Goal: Information Seeking & Learning: Learn about a topic

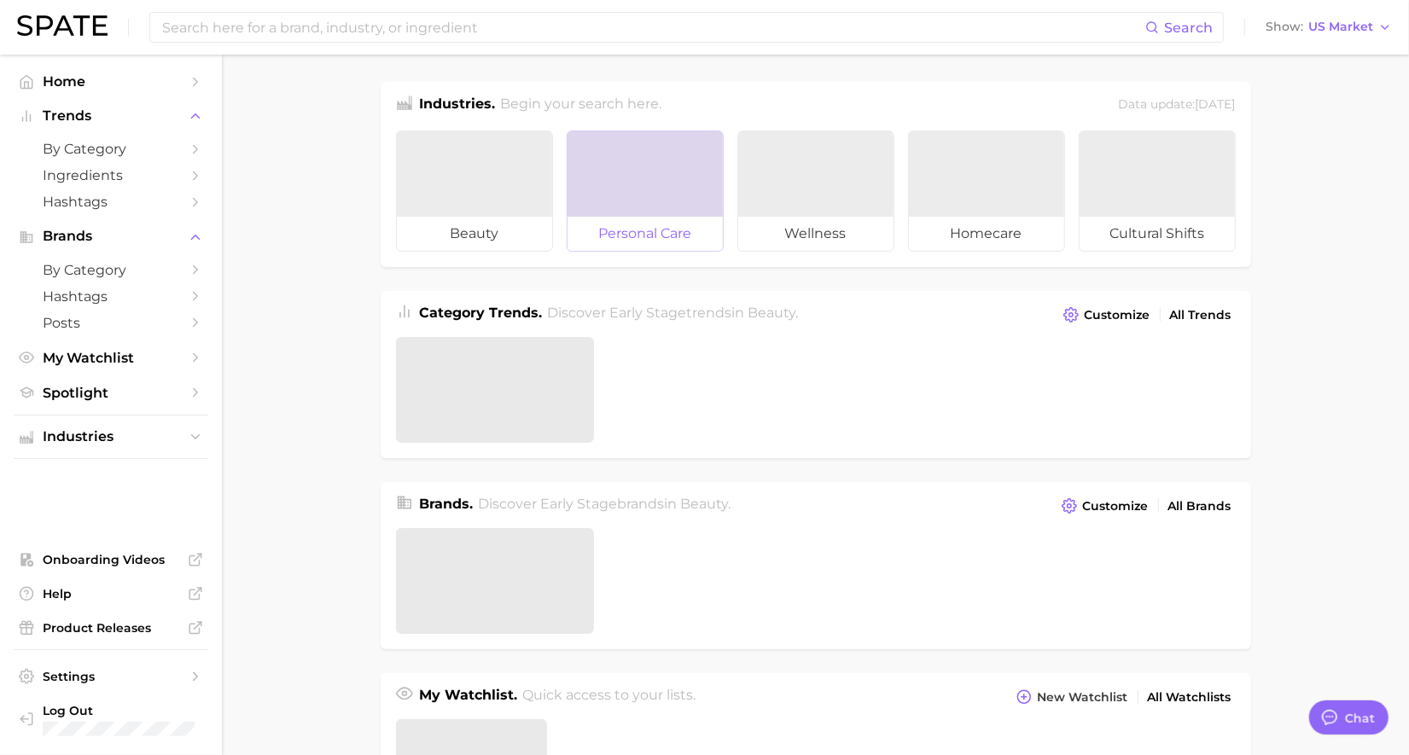
type textarea "x"
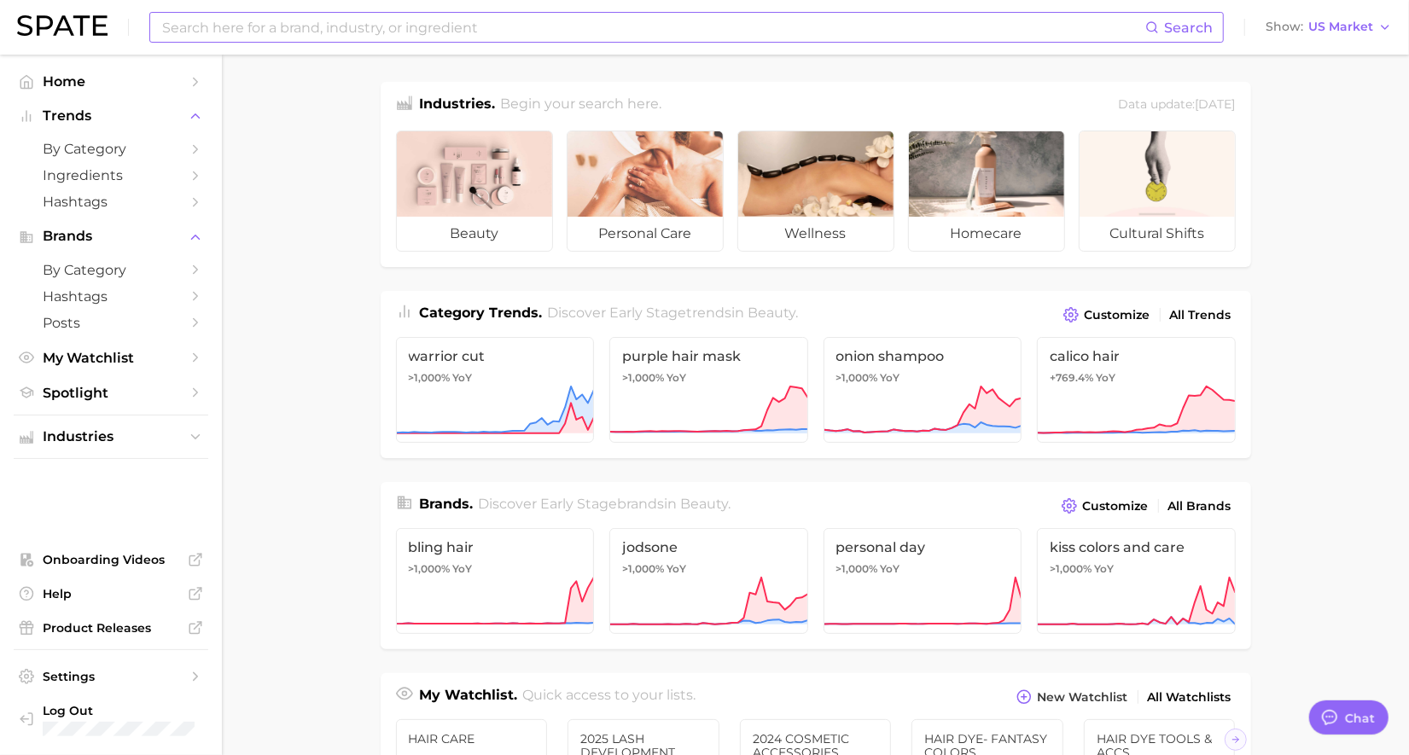
click at [621, 38] on input at bounding box center [652, 27] width 985 height 29
type input "elixir"
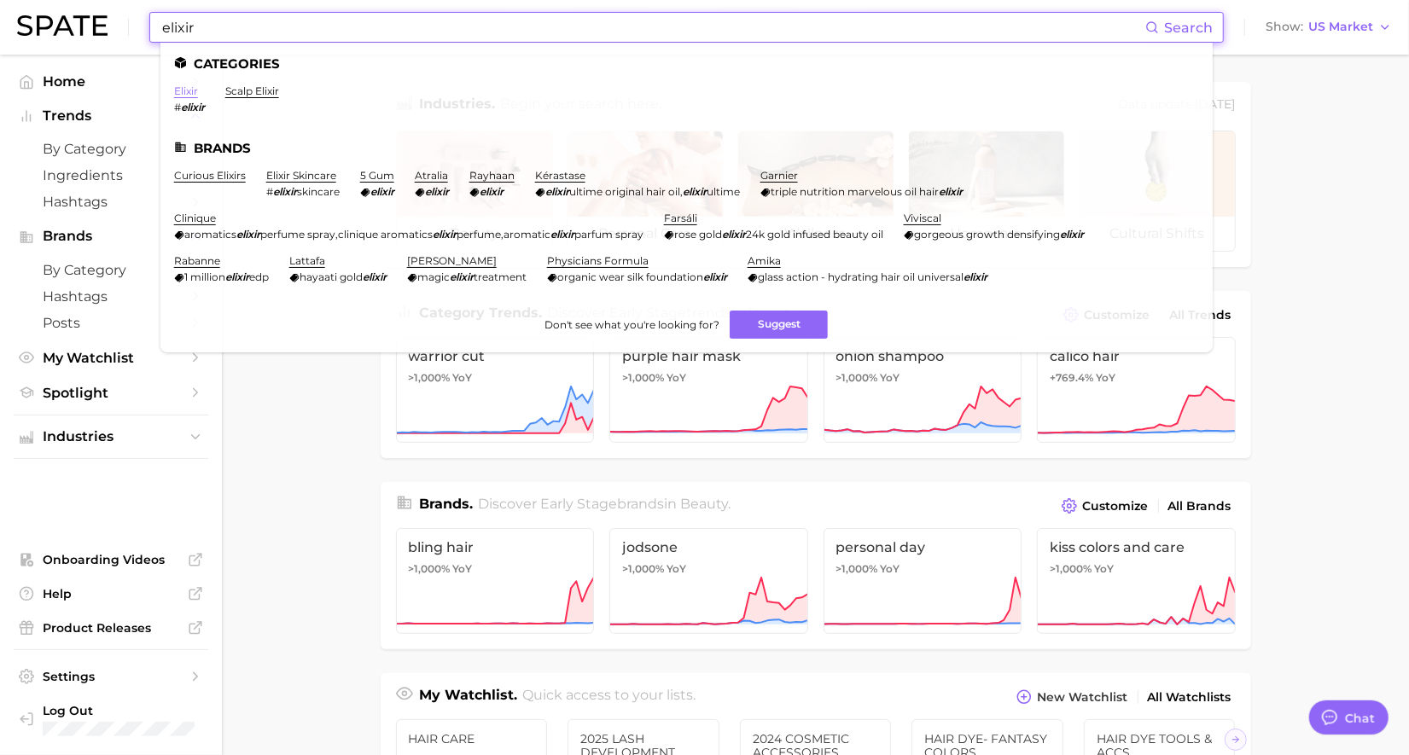
click at [184, 90] on link "elixir" at bounding box center [186, 91] width 24 height 13
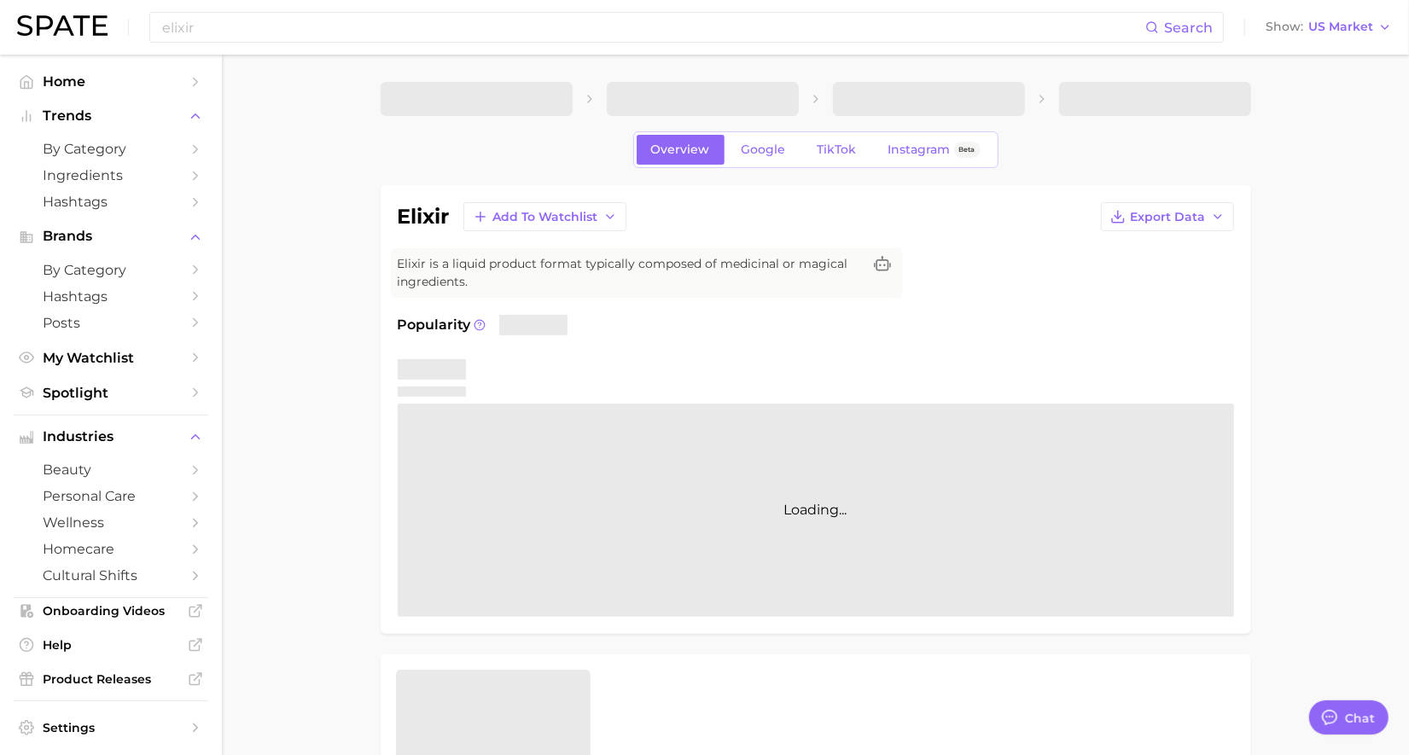
type textarea "x"
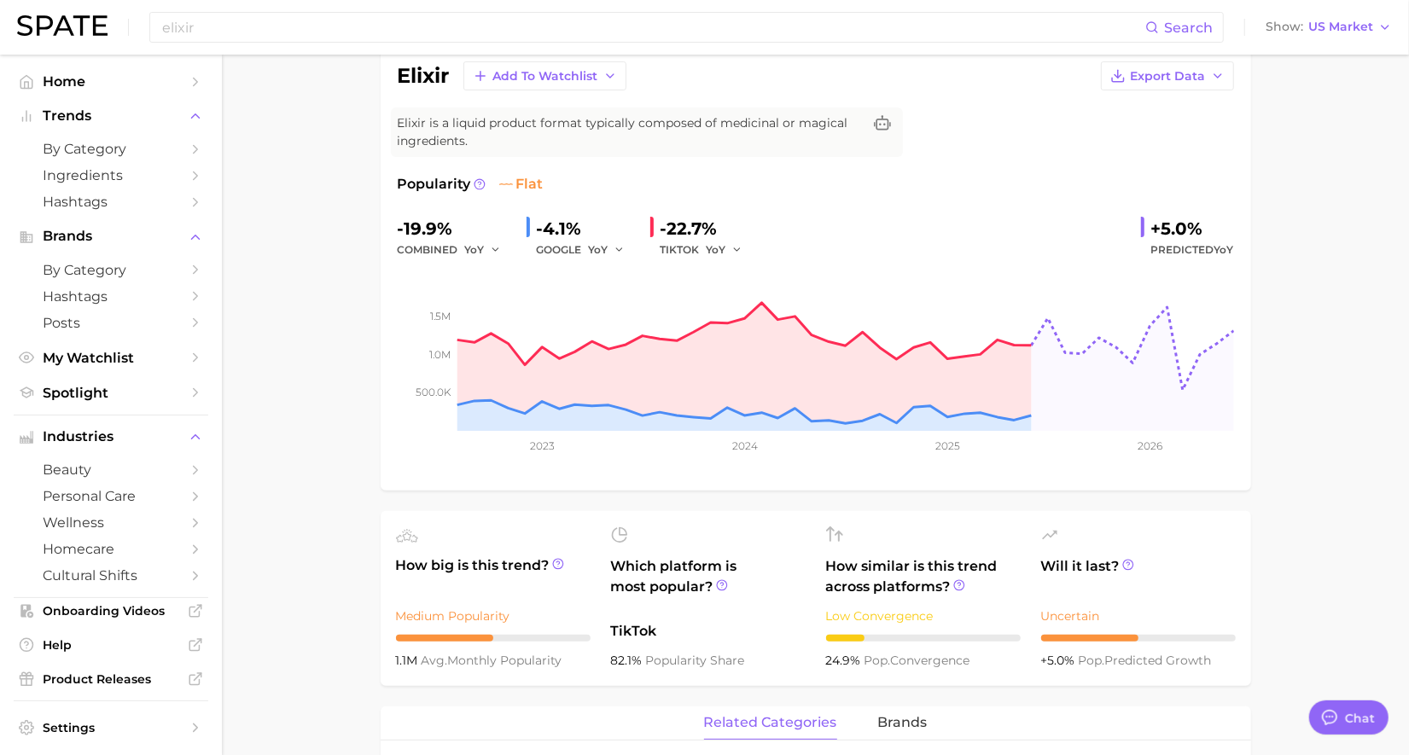
scroll to position [107, 0]
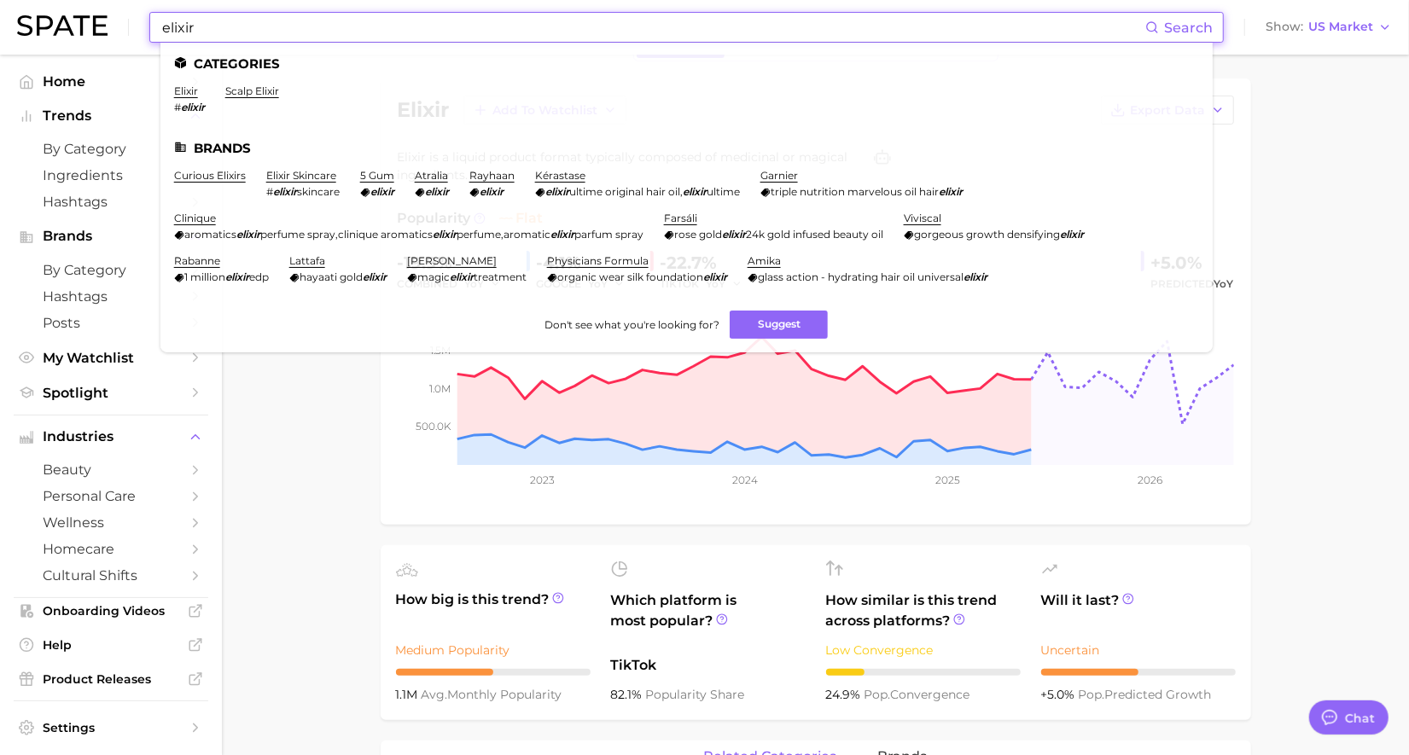
click at [254, 32] on input "elixir" at bounding box center [652, 27] width 985 height 29
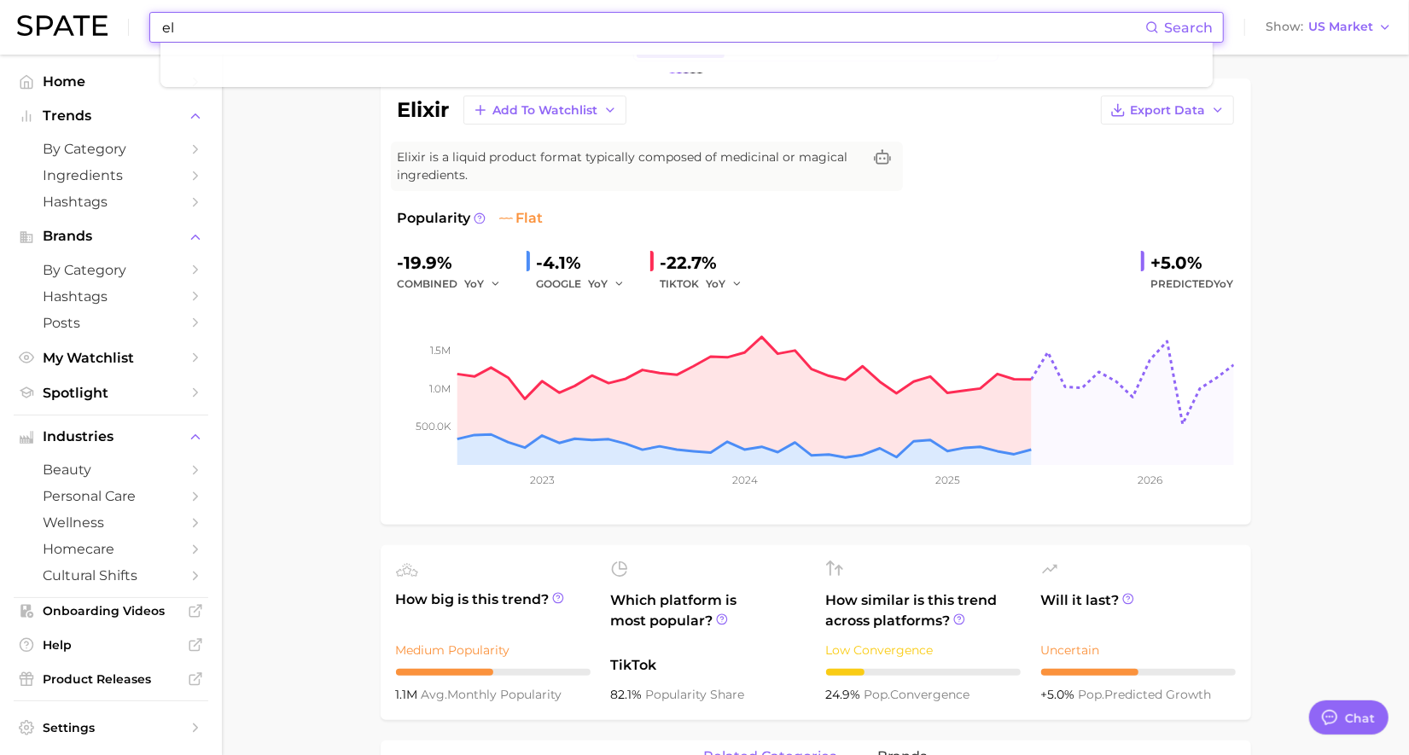
type input "e"
type input "treatment"
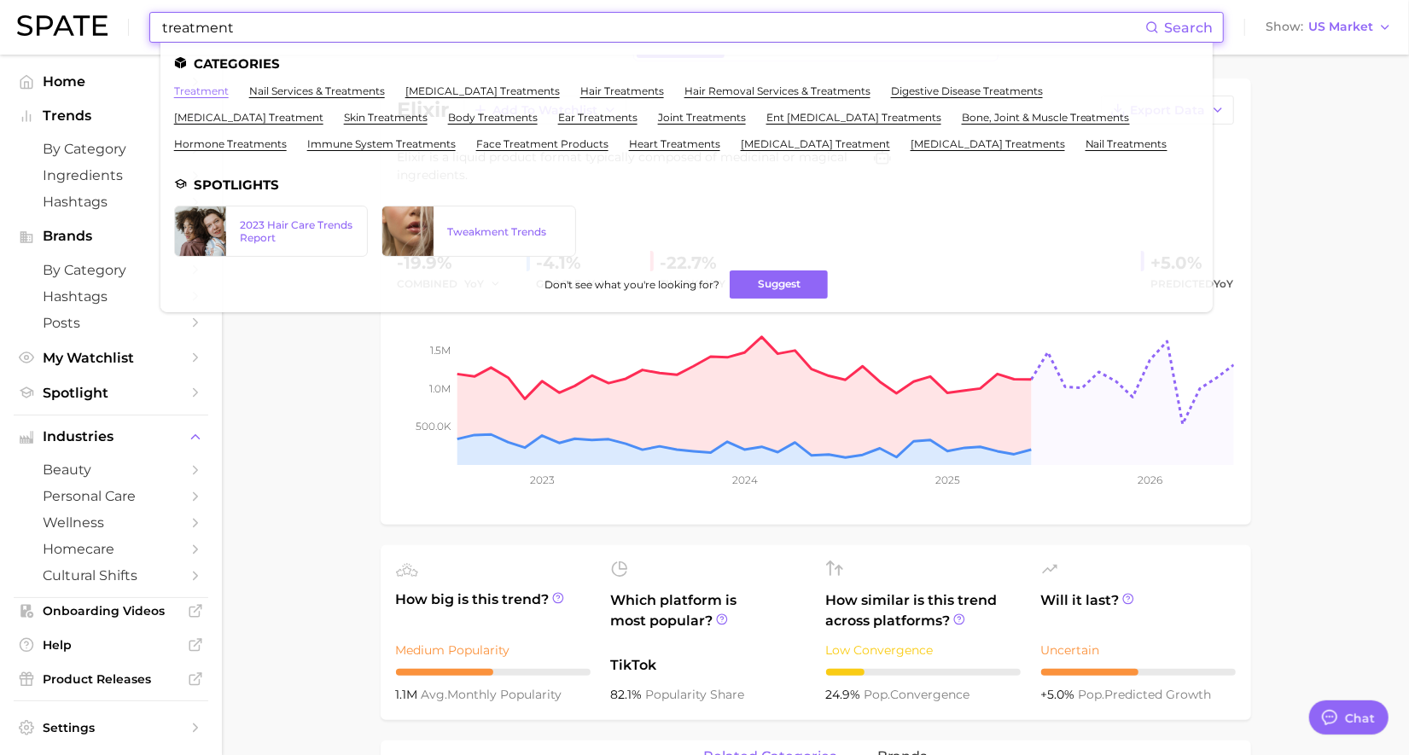
click at [207, 92] on link "treatment" at bounding box center [201, 91] width 55 height 13
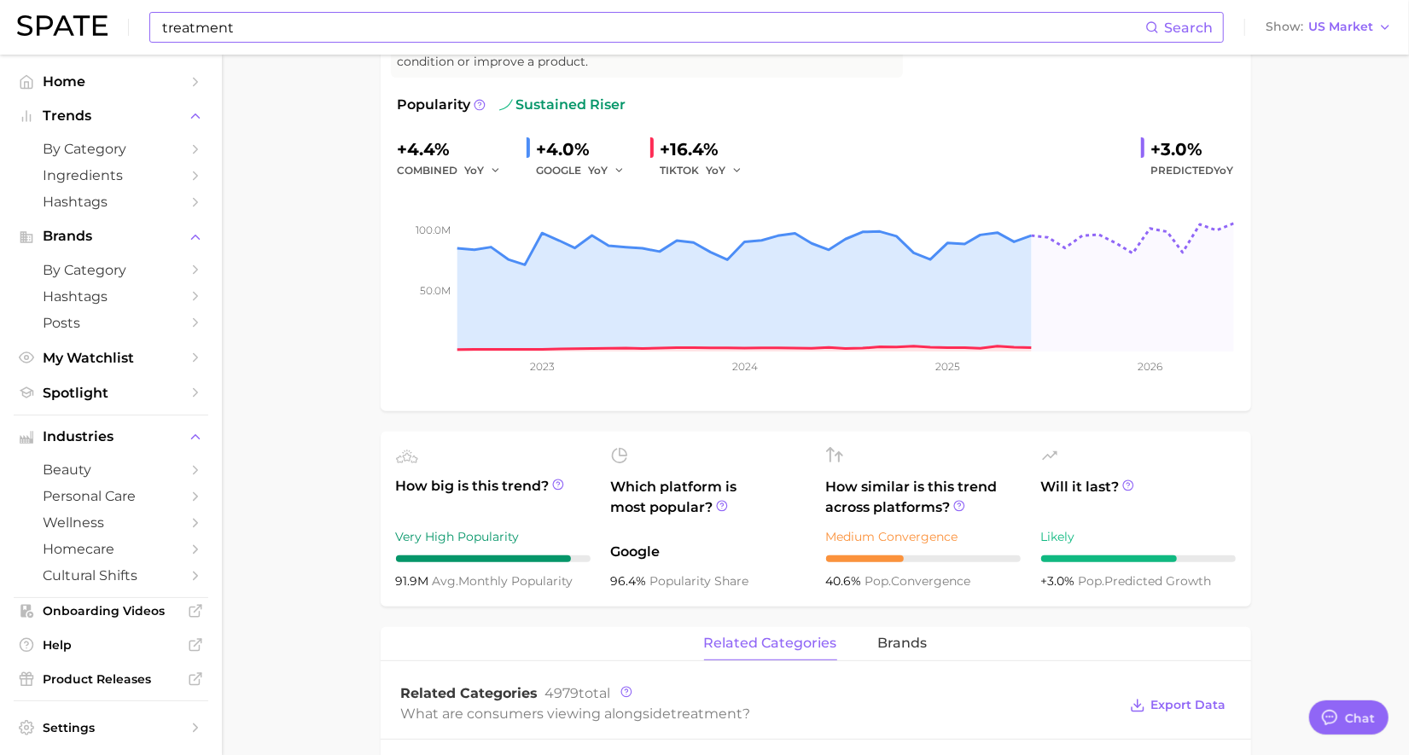
scroll to position [107, 0]
